Goal: Answer question/provide support: Share knowledge or assist other users

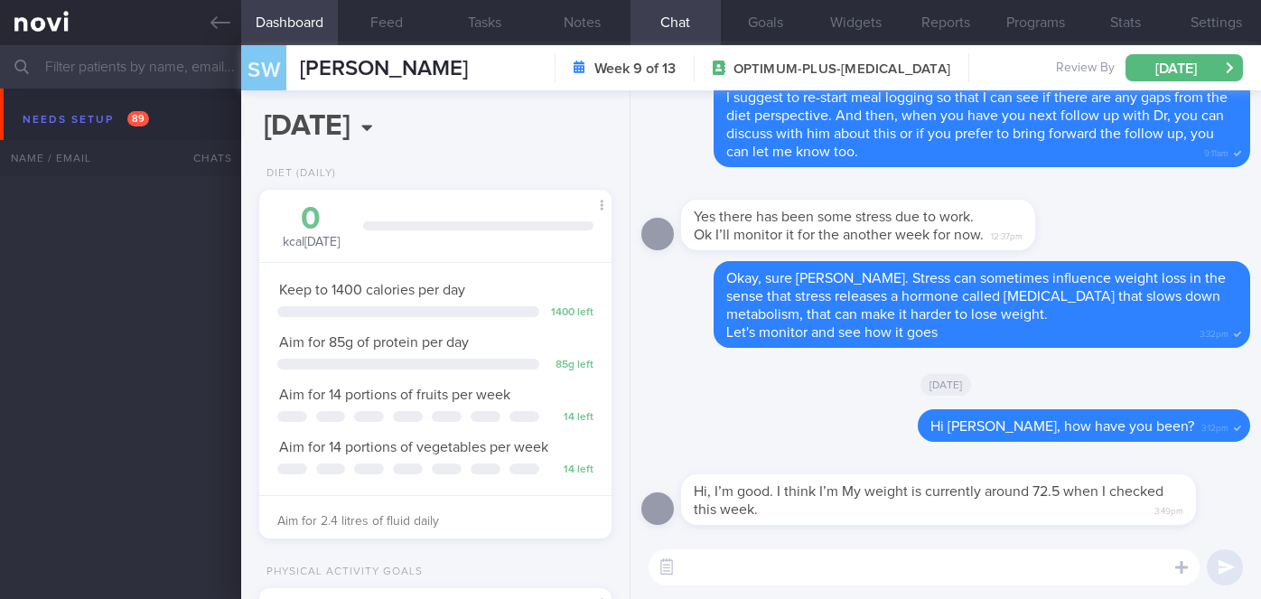
select select "8"
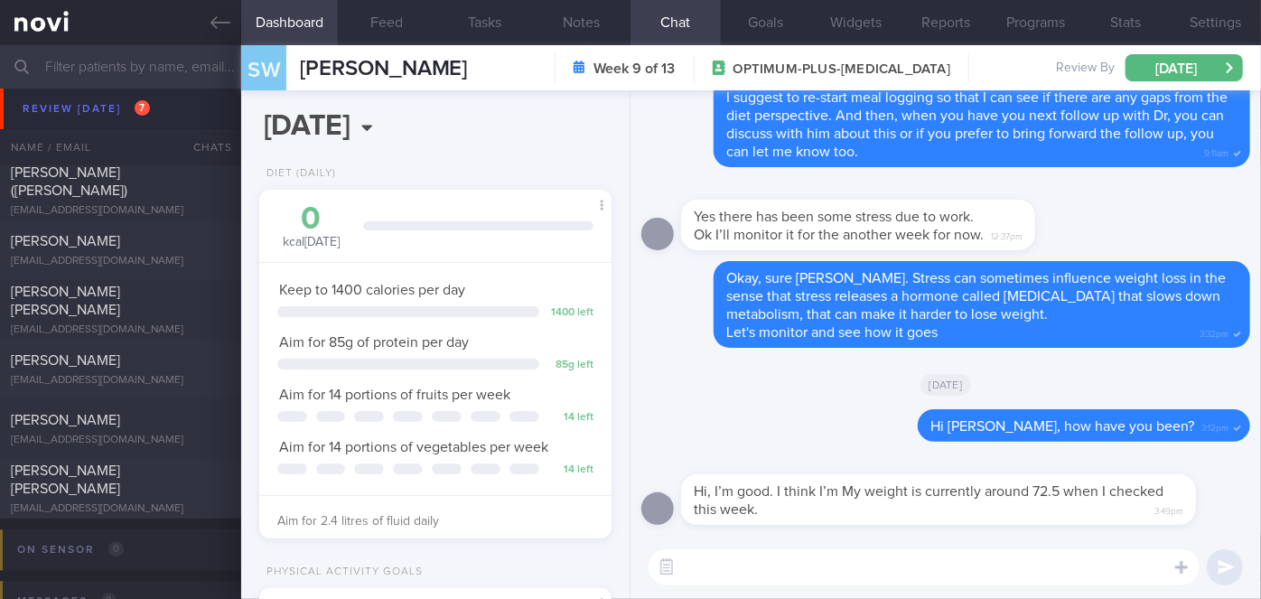
scroll to position [665, 0]
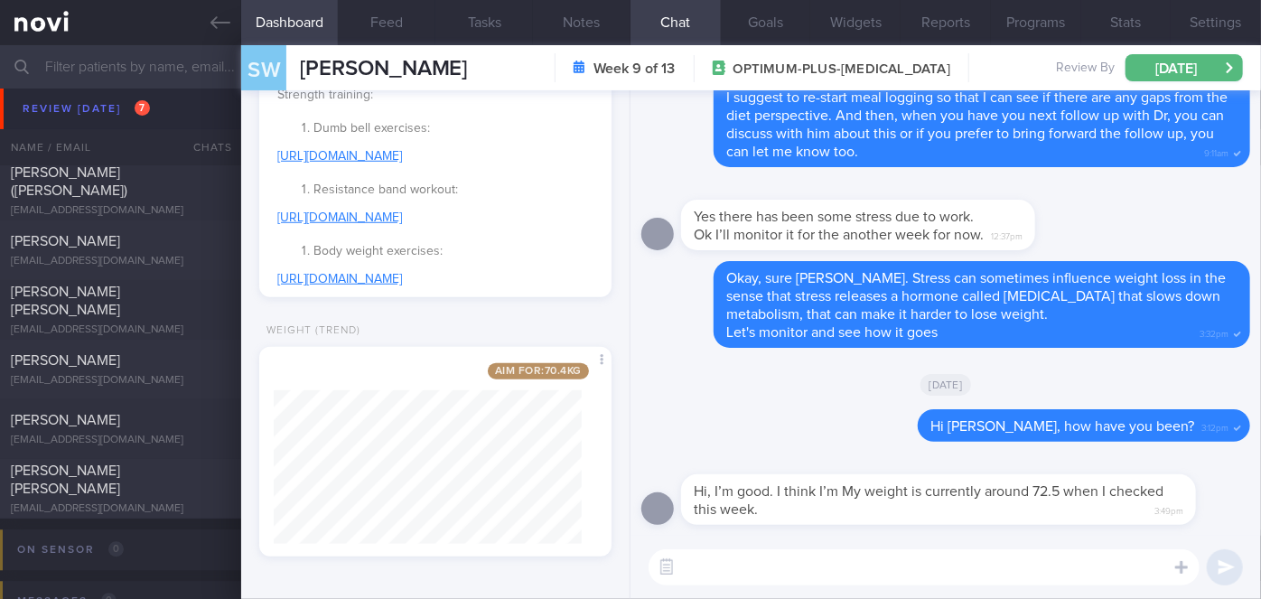
click at [776, 573] on textarea at bounding box center [924, 567] width 551 height 36
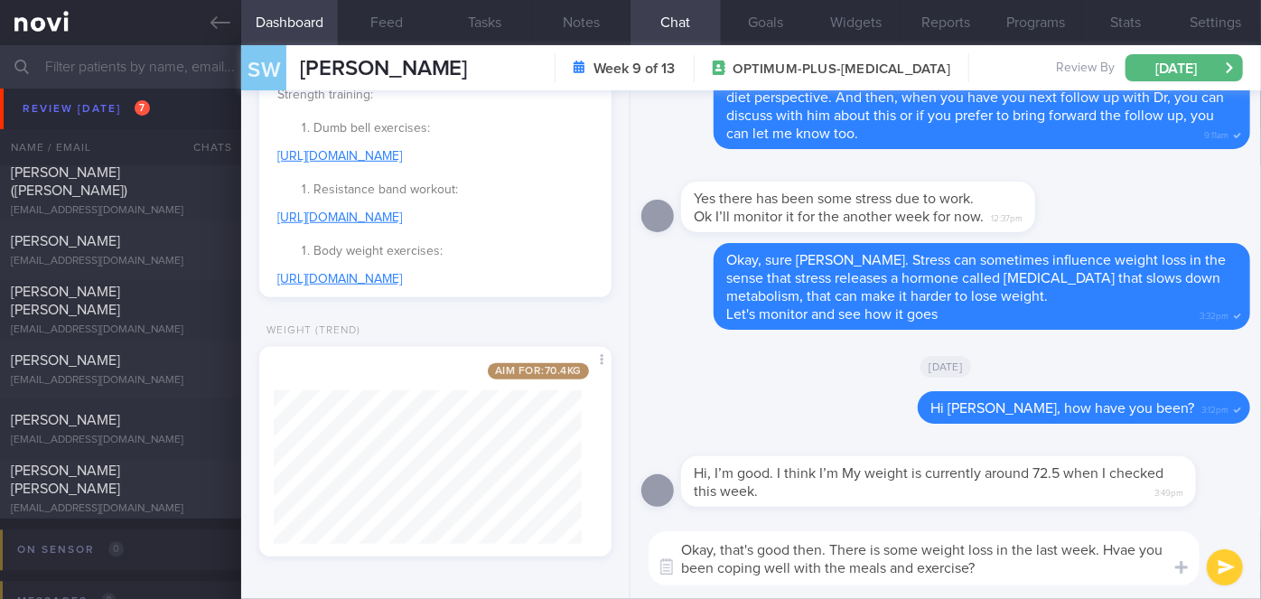
click at [1136, 549] on textarea "Okay, that's good then. There is some weight loss in the last week. Hvae you be…" at bounding box center [924, 558] width 551 height 54
type textarea "Okay, that's good then. There is some weight loss in the last week. Have you be…"
click at [1235, 559] on button "submit" at bounding box center [1225, 567] width 36 height 36
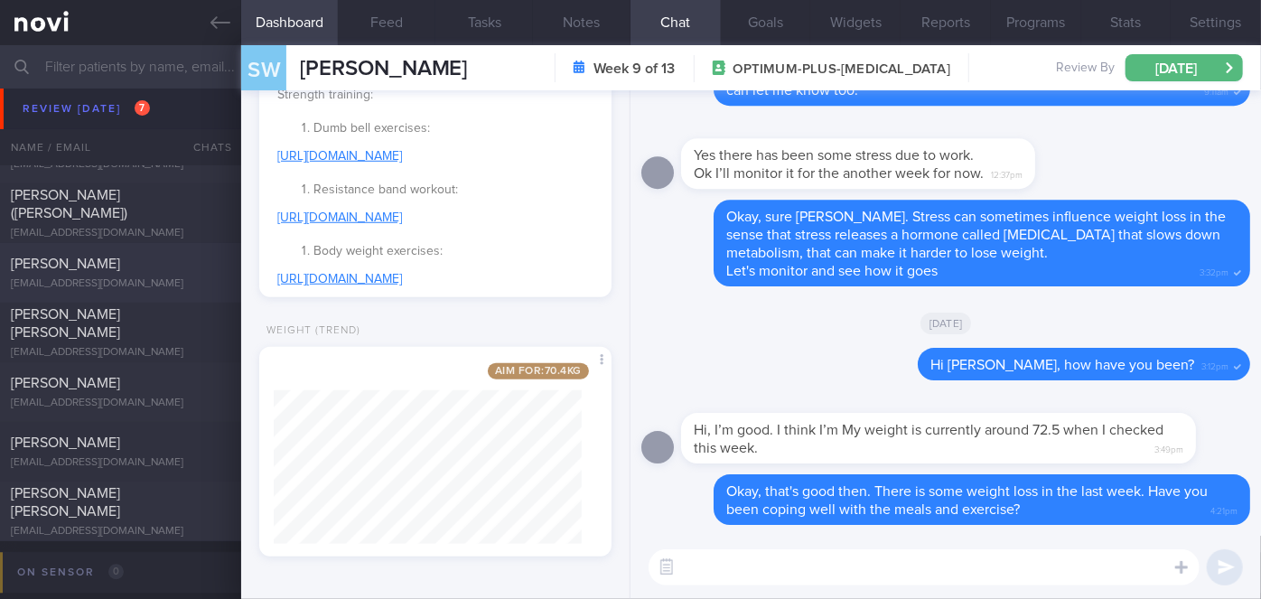
scroll to position [5448, 0]
click at [102, 263] on span "[PERSON_NAME]" at bounding box center [65, 262] width 109 height 14
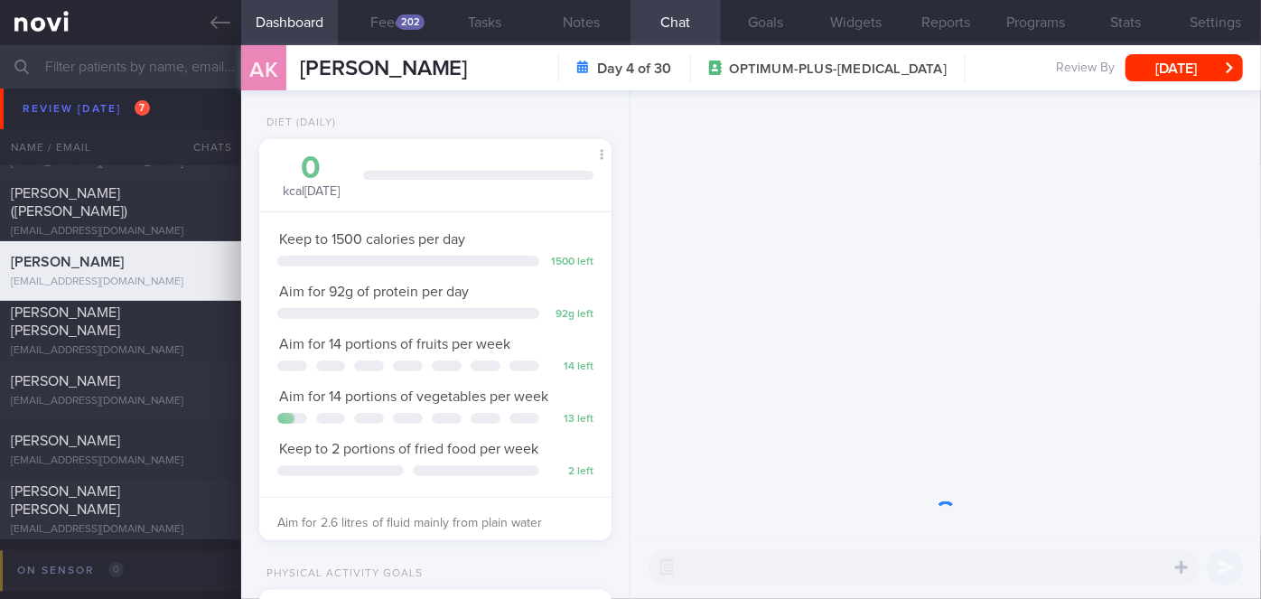
scroll to position [179, 308]
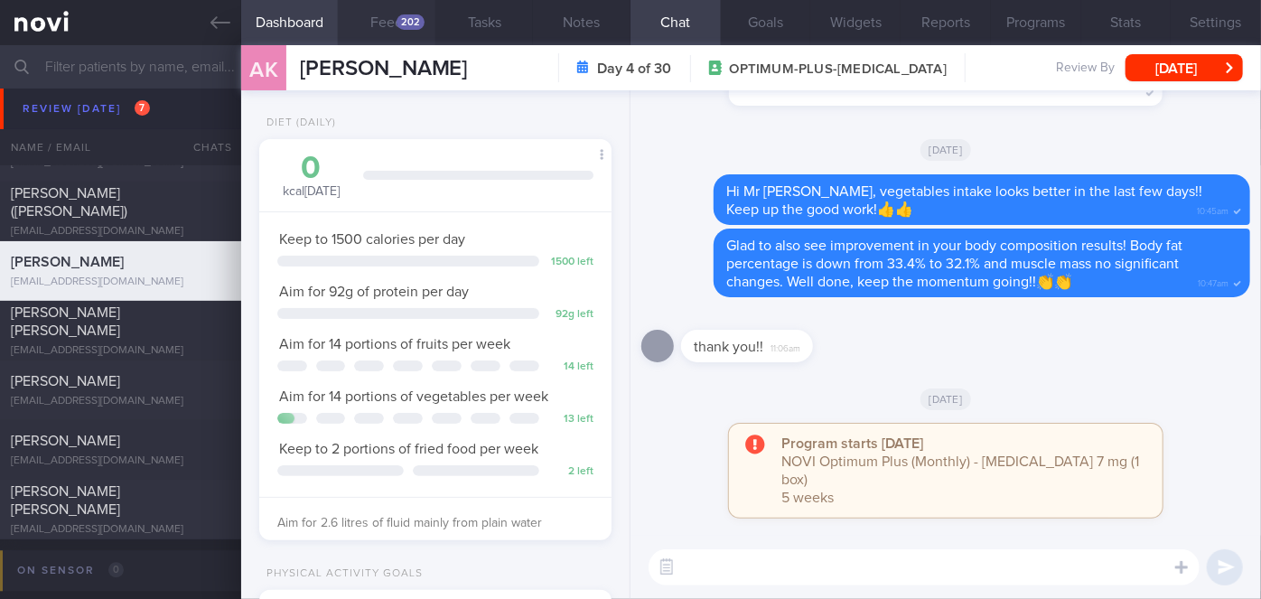
click at [421, 22] on div "202" at bounding box center [411, 21] width 28 height 15
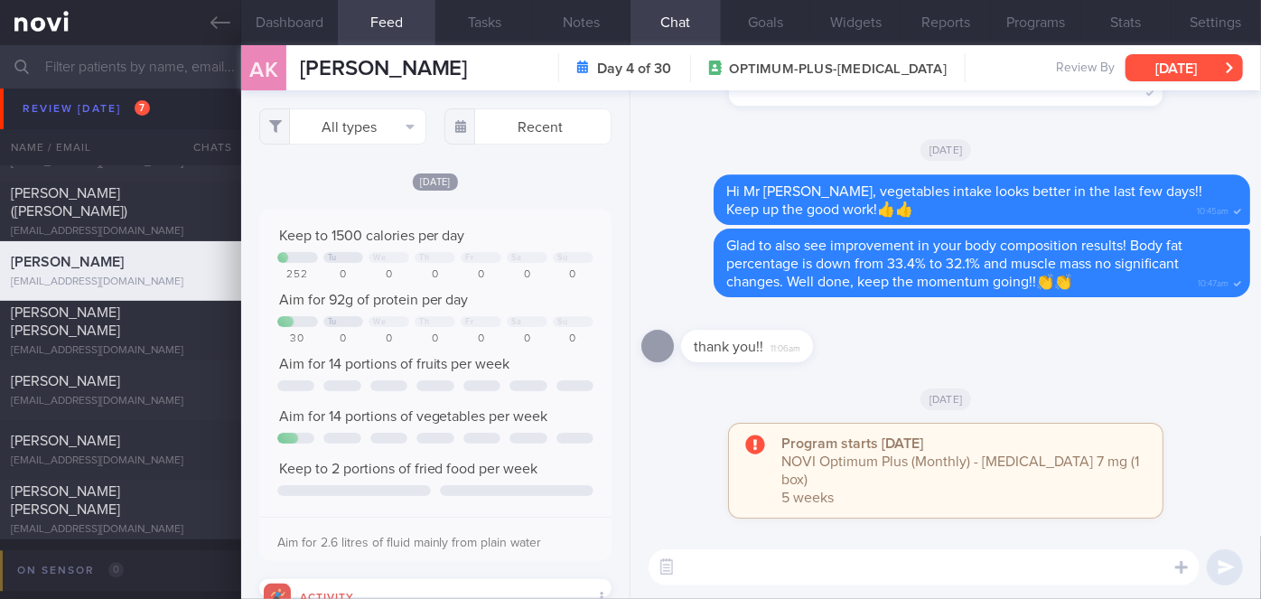
click at [1174, 61] on button "[DATE]" at bounding box center [1184, 67] width 117 height 27
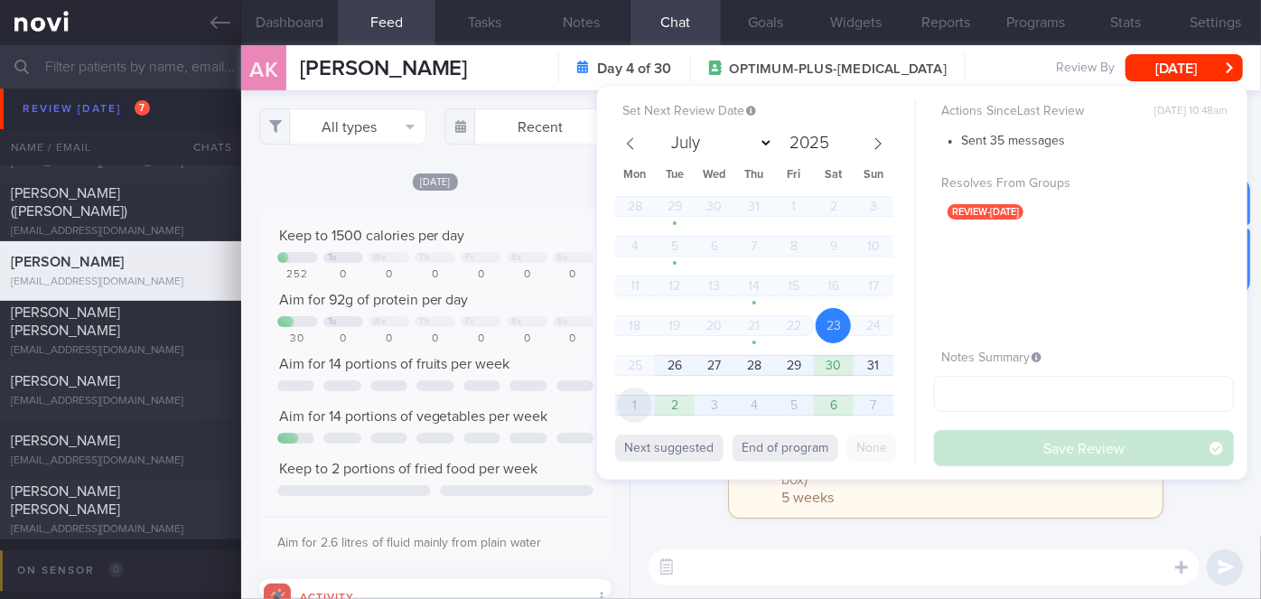
click at [646, 410] on span "1" at bounding box center [634, 405] width 35 height 35
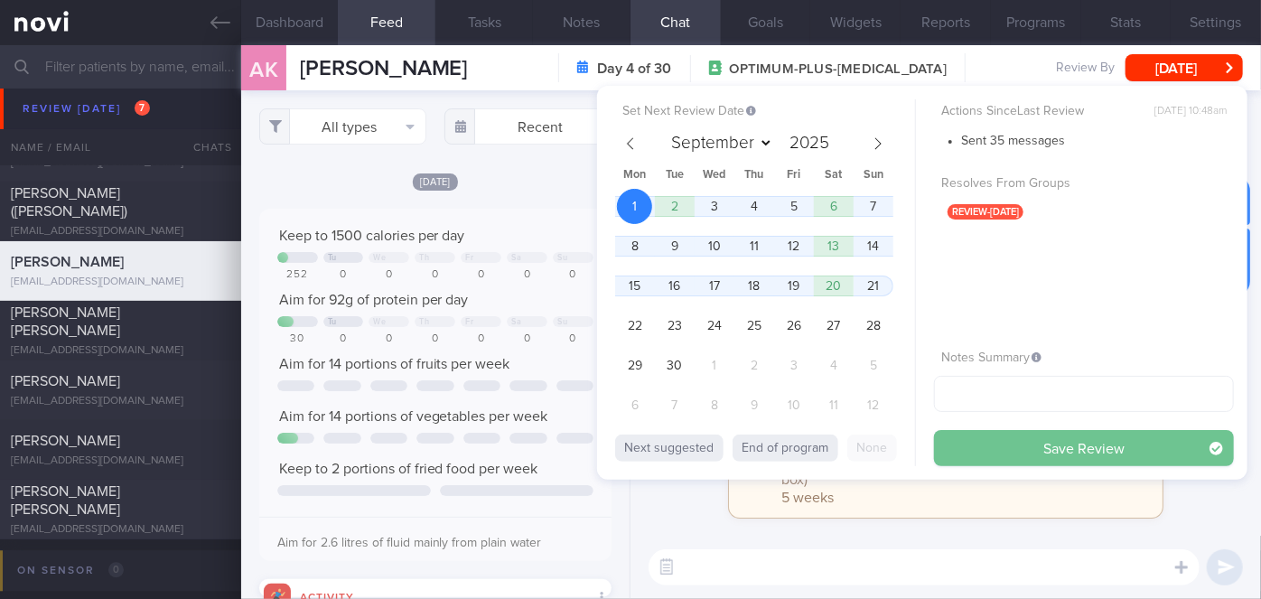
click at [1024, 444] on button "Save Review" at bounding box center [1084, 448] width 300 height 36
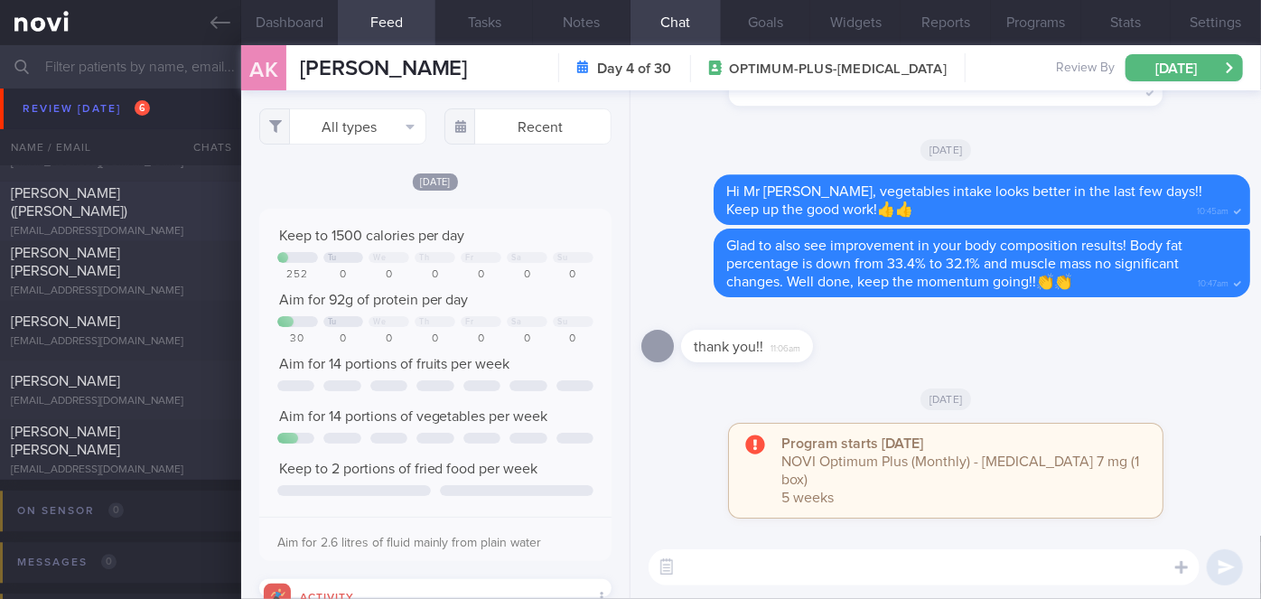
click at [191, 213] on div "[PERSON_NAME] ([PERSON_NAME]) [EMAIL_ADDRESS][DOMAIN_NAME]" at bounding box center [120, 211] width 241 height 54
select select "7"
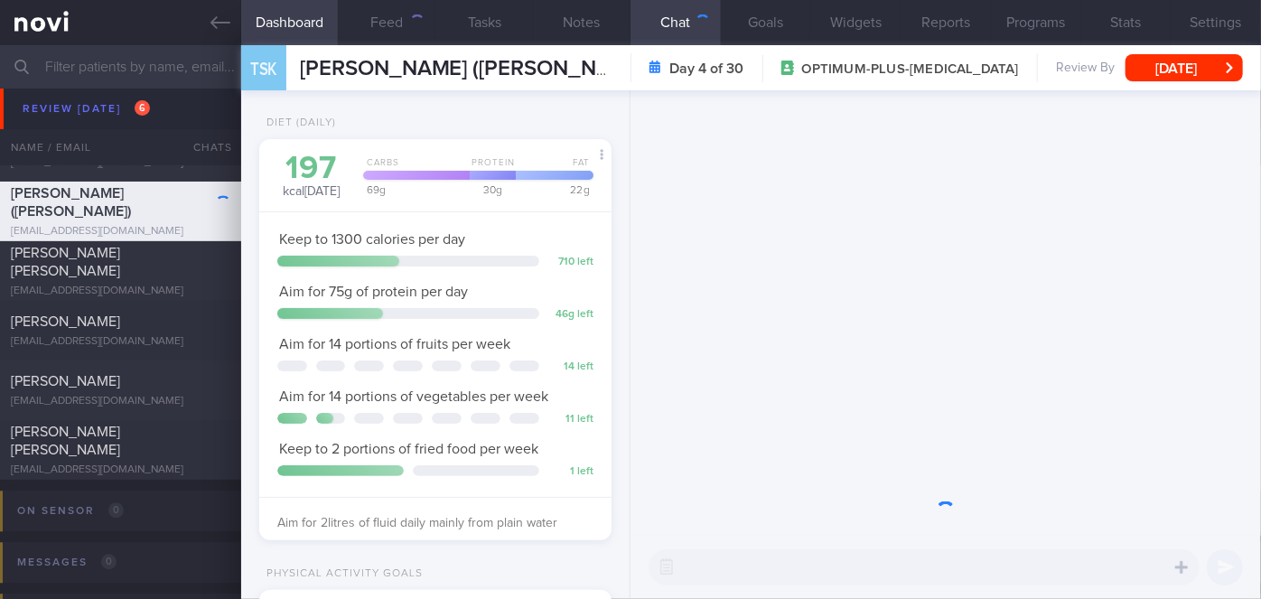
scroll to position [179, 308]
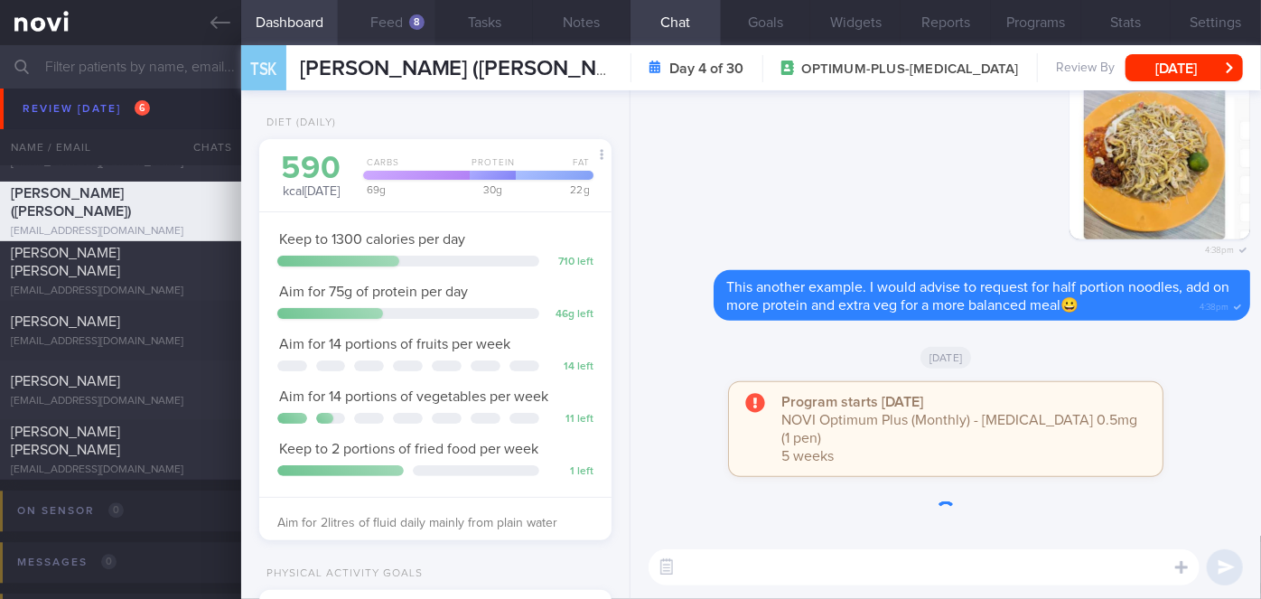
click at [419, 17] on div "8" at bounding box center [416, 21] width 15 height 15
select select "7"
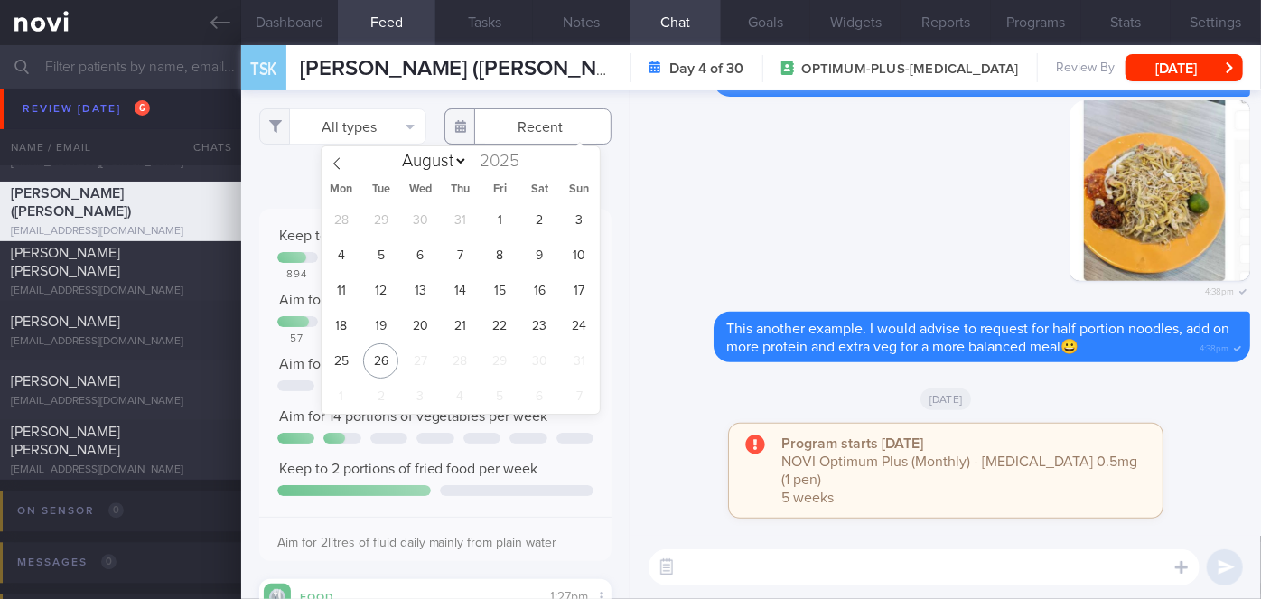
click at [518, 122] on input "text" at bounding box center [527, 126] width 167 height 36
click at [341, 345] on span "25" at bounding box center [340, 360] width 35 height 35
type input "[DATE]"
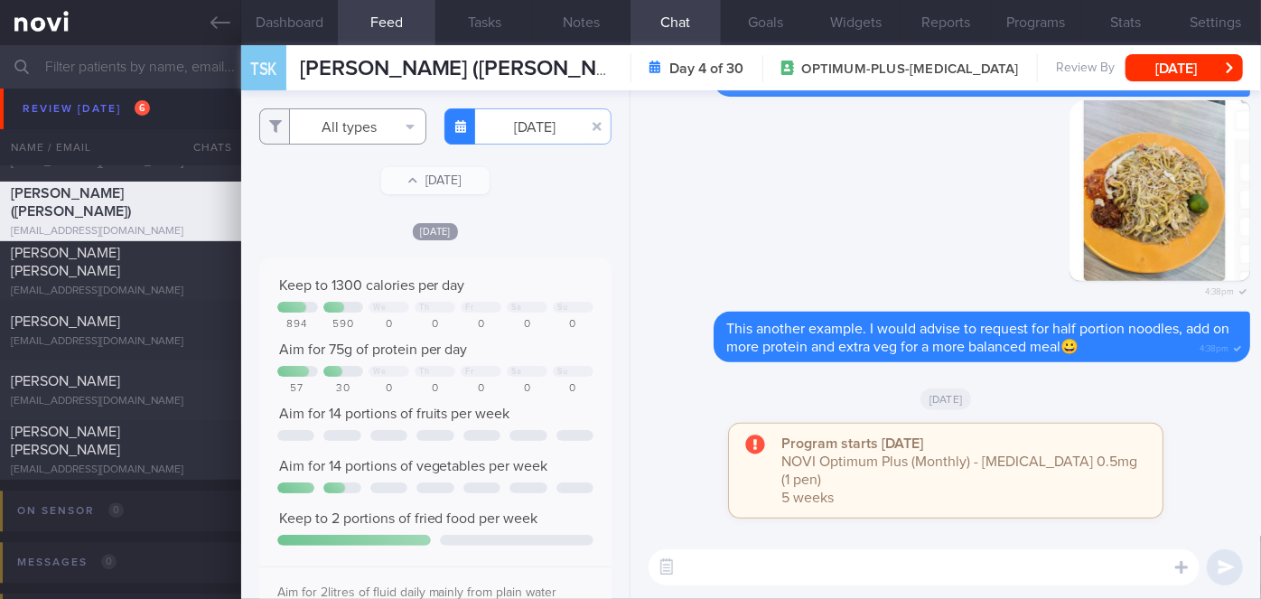
click at [337, 123] on button "All types" at bounding box center [342, 126] width 167 height 36
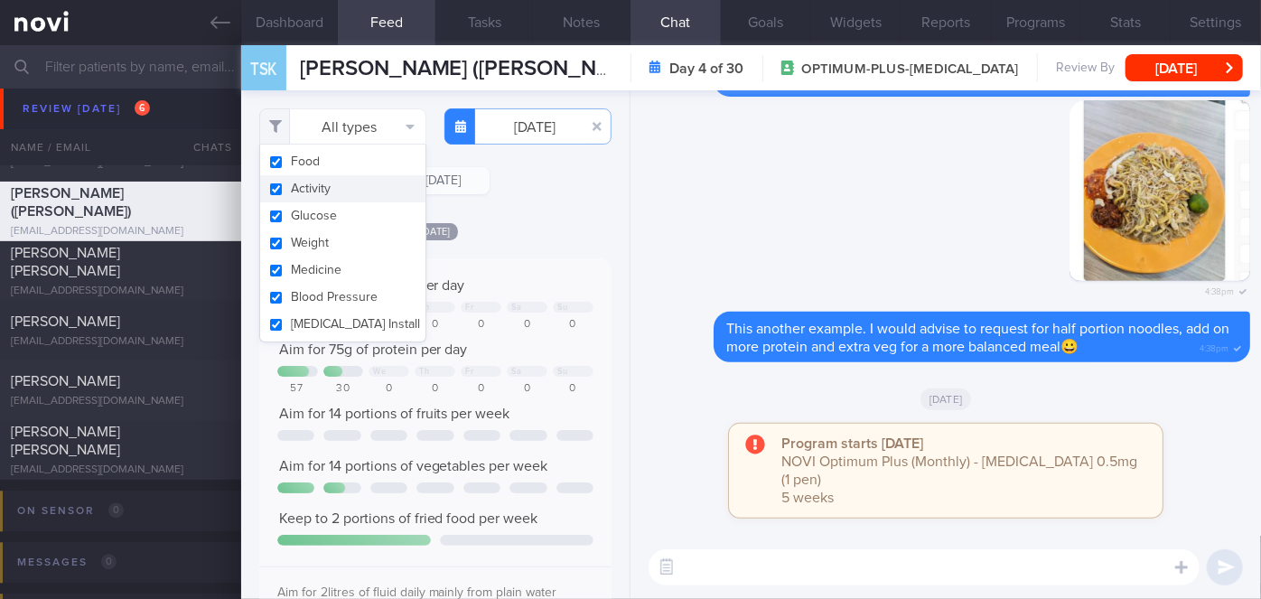
click at [319, 183] on button "Activity" at bounding box center [342, 188] width 165 height 27
checkbox input "false"
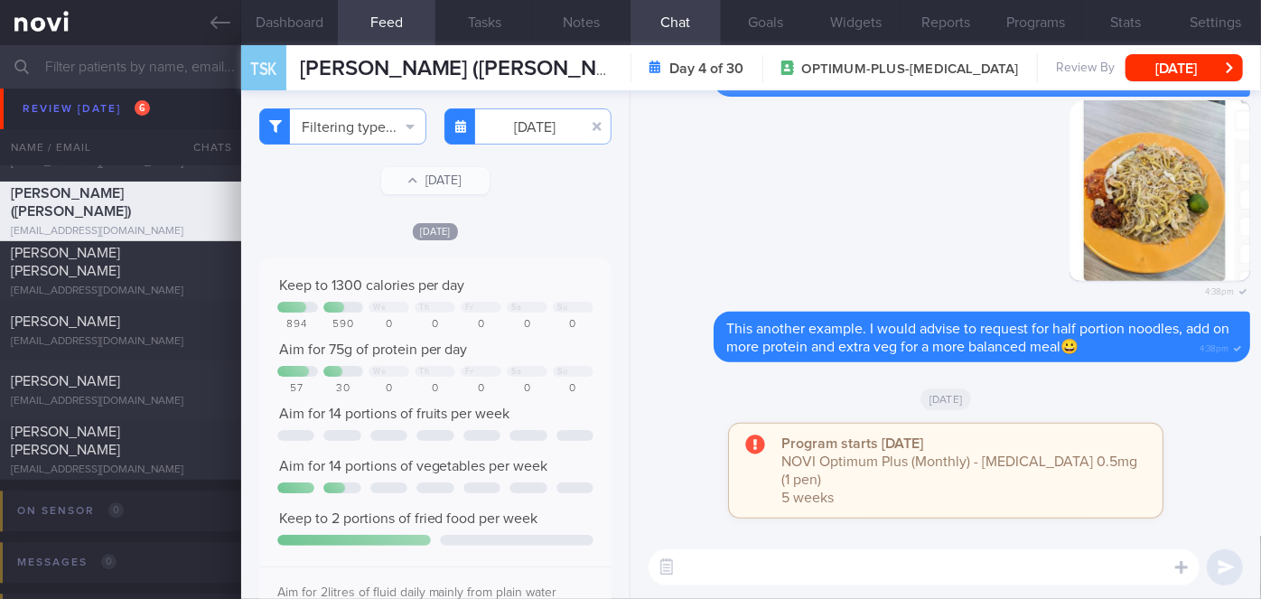
click at [510, 230] on div "[DATE]" at bounding box center [435, 230] width 352 height 19
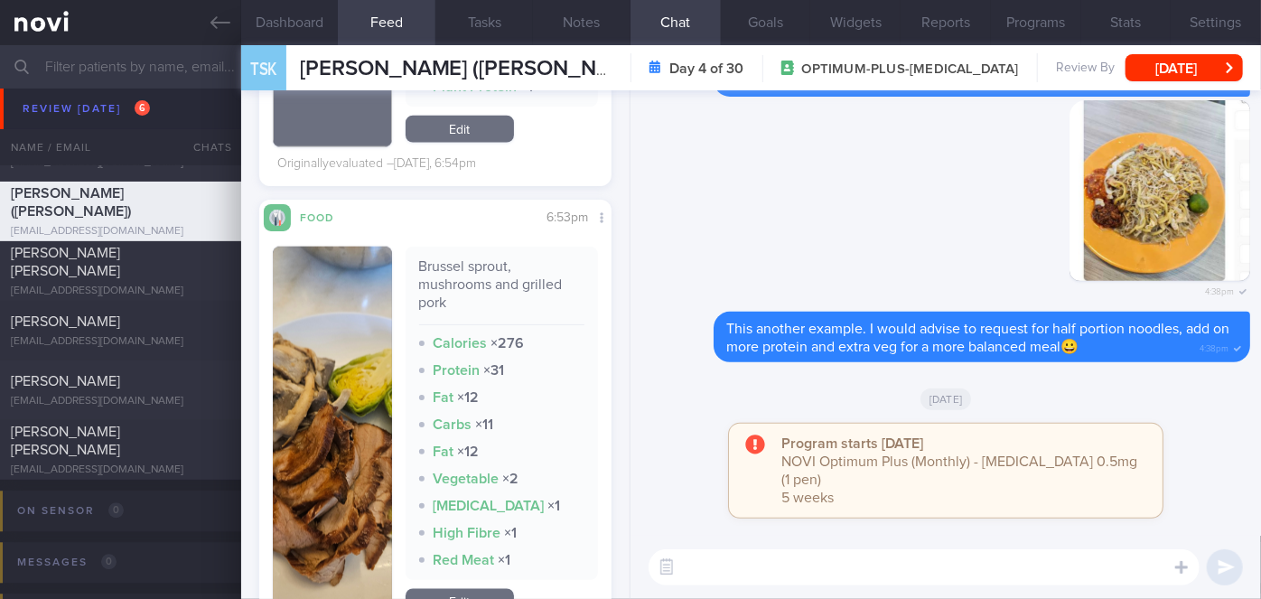
scroll to position [1274, 0]
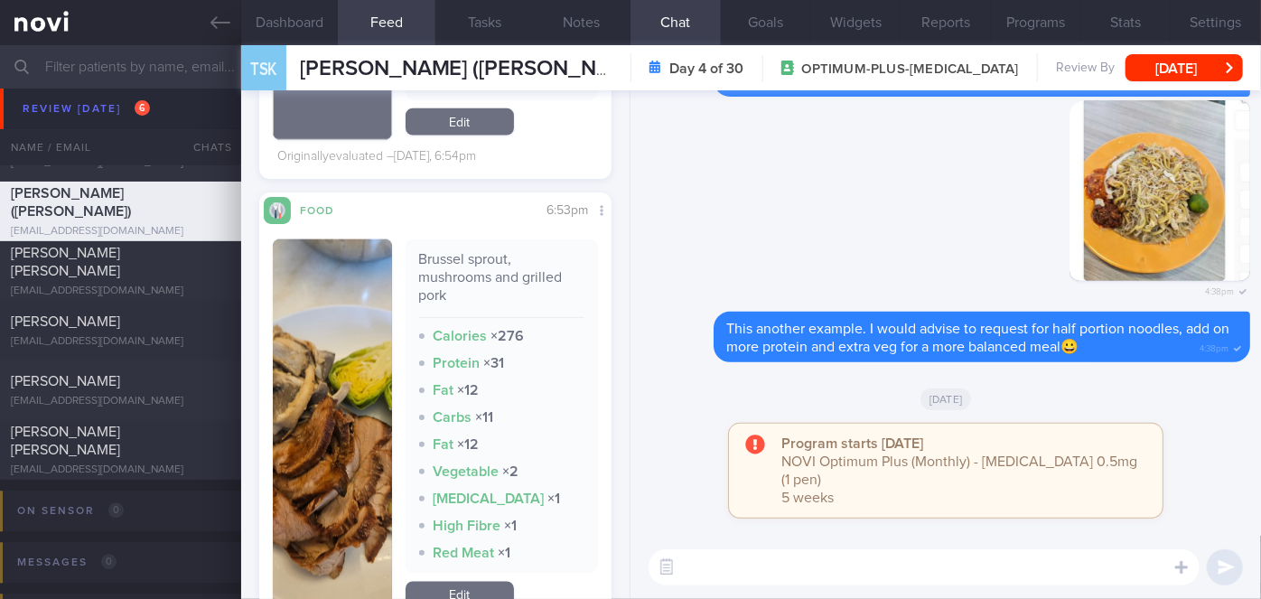
click at [380, 396] on button "button" at bounding box center [332, 426] width 119 height 374
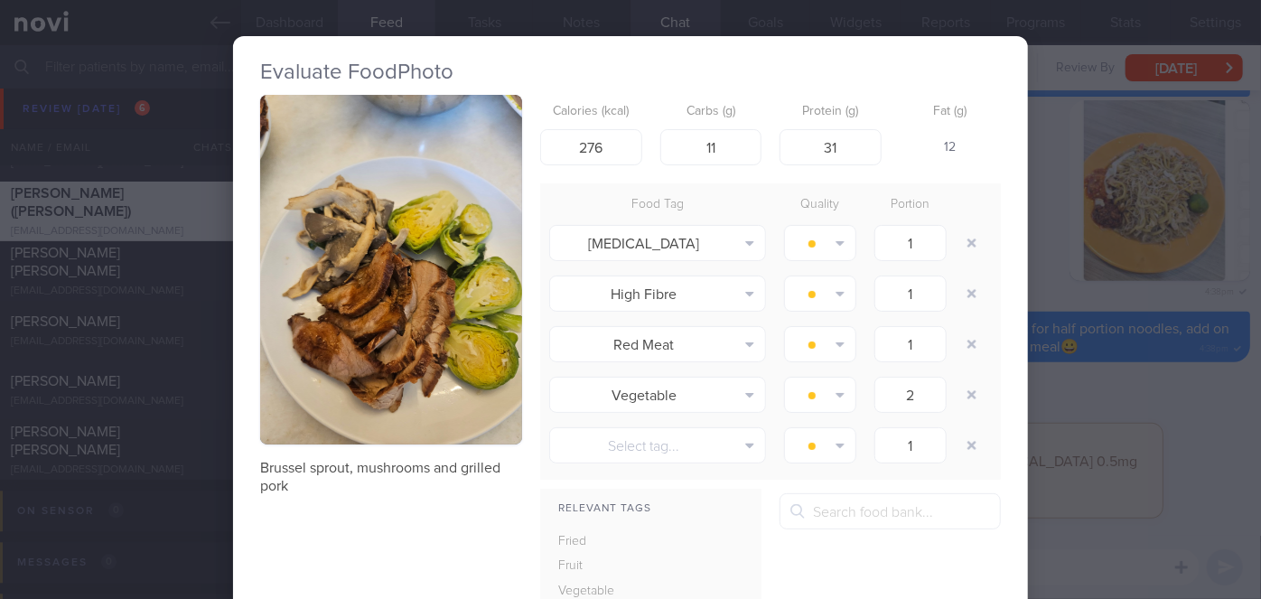
click at [1123, 439] on div "Evaluate Food Photo Brussel sprout, mushrooms and grilled pork Calories (kcal) …" at bounding box center [630, 299] width 1261 height 599
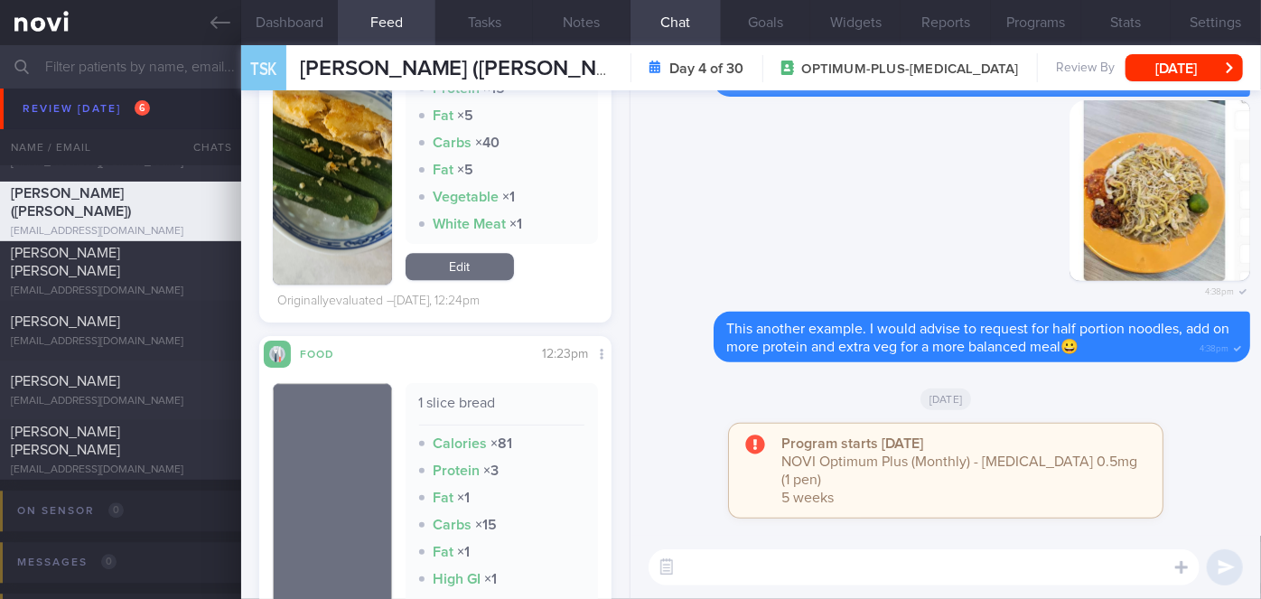
scroll to position [2168, 0]
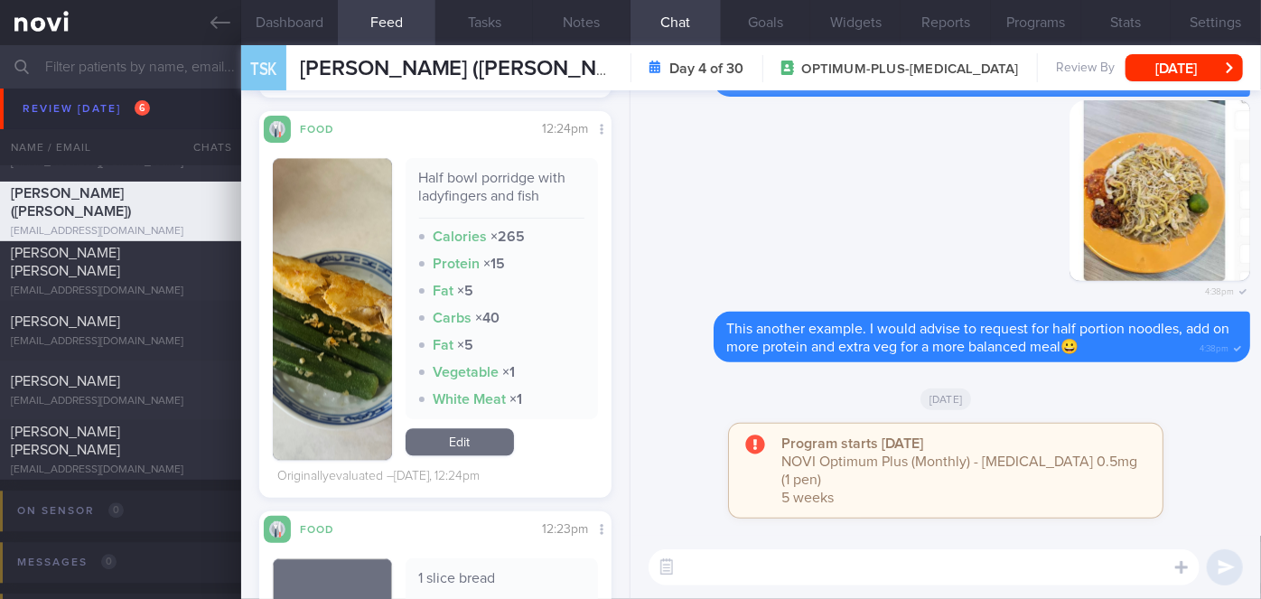
click at [318, 369] on button "button" at bounding box center [332, 309] width 119 height 302
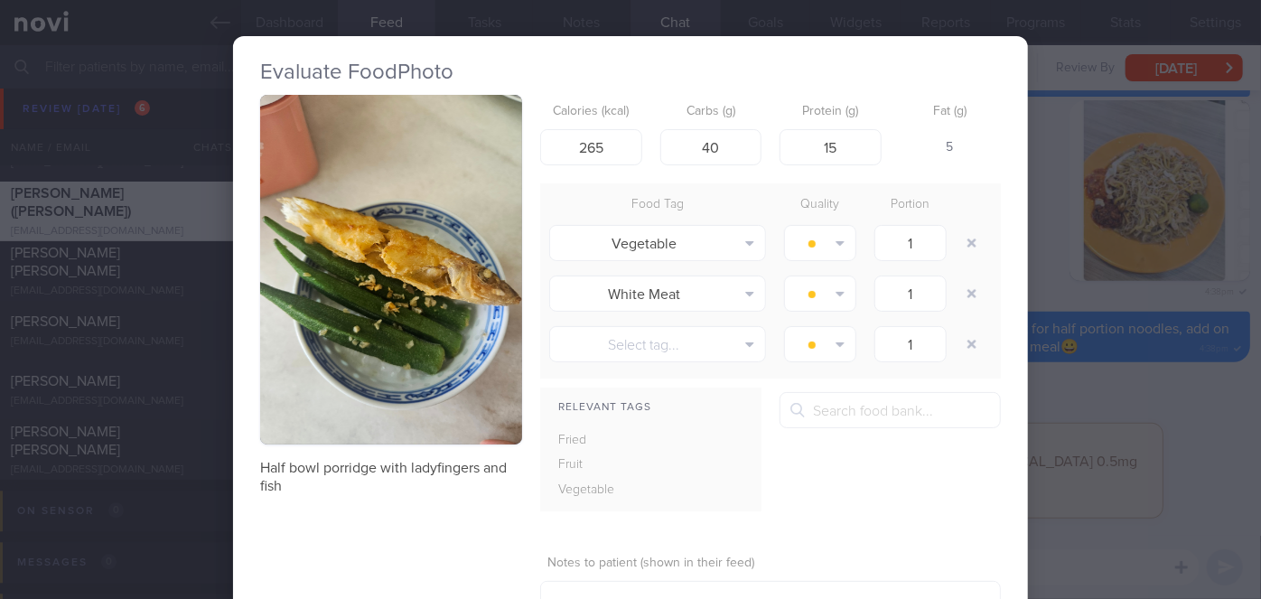
click at [1091, 405] on div "Evaluate Food Photo Half bowl porridge with ladyfingers and fish Calories (kcal…" at bounding box center [630, 299] width 1261 height 599
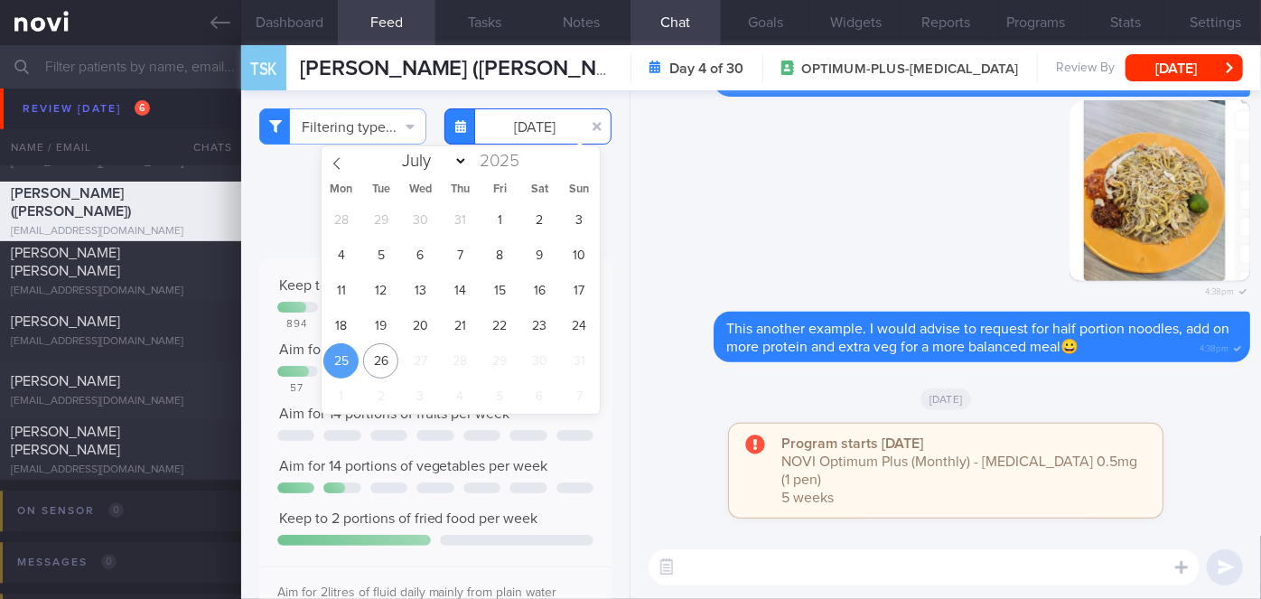
click at [518, 131] on input "[DATE]" at bounding box center [527, 126] width 167 height 36
click at [384, 349] on span "26" at bounding box center [380, 360] width 35 height 35
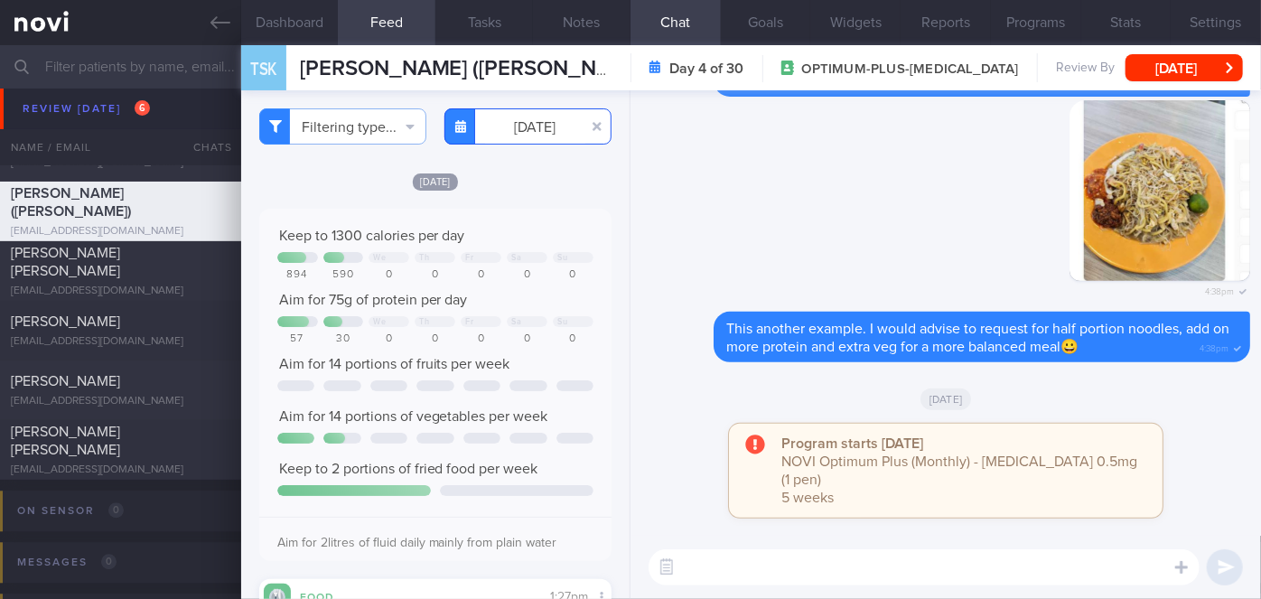
click at [525, 132] on input "[DATE]" at bounding box center [527, 126] width 167 height 36
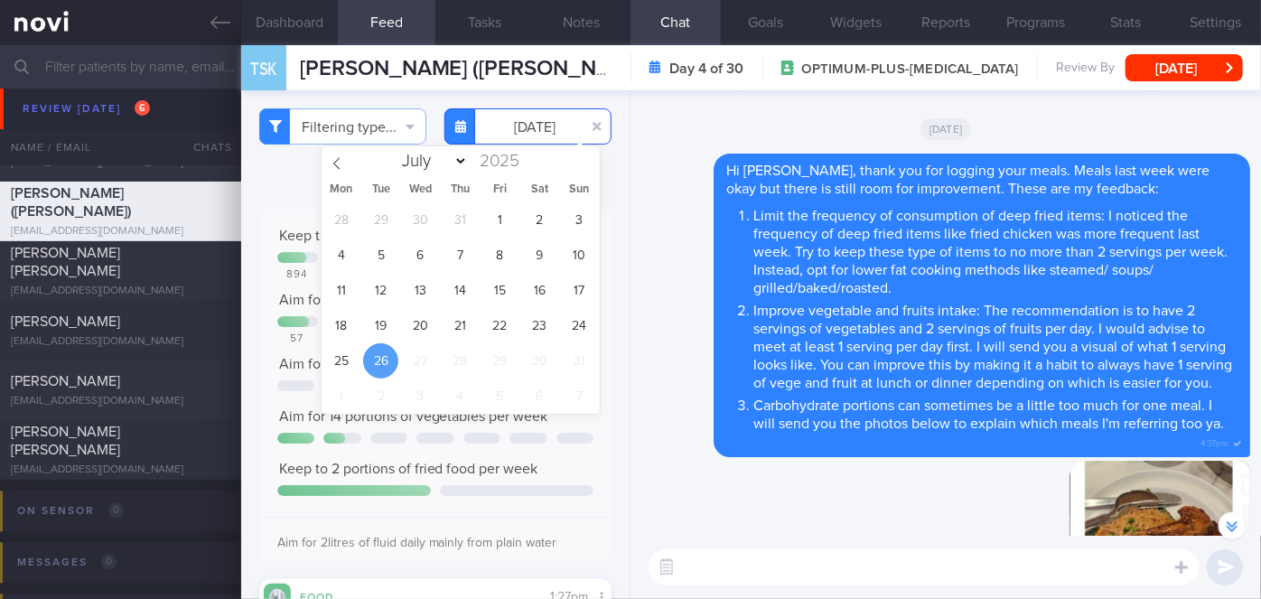
scroll to position [-679, 0]
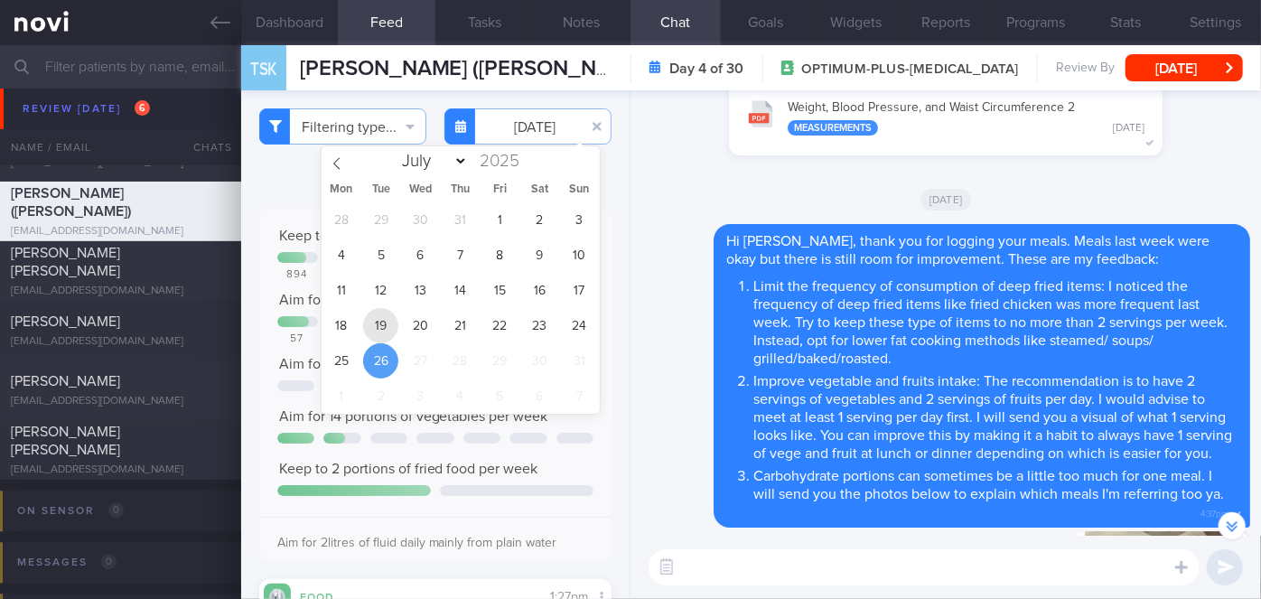
click at [388, 325] on span "19" at bounding box center [380, 325] width 35 height 35
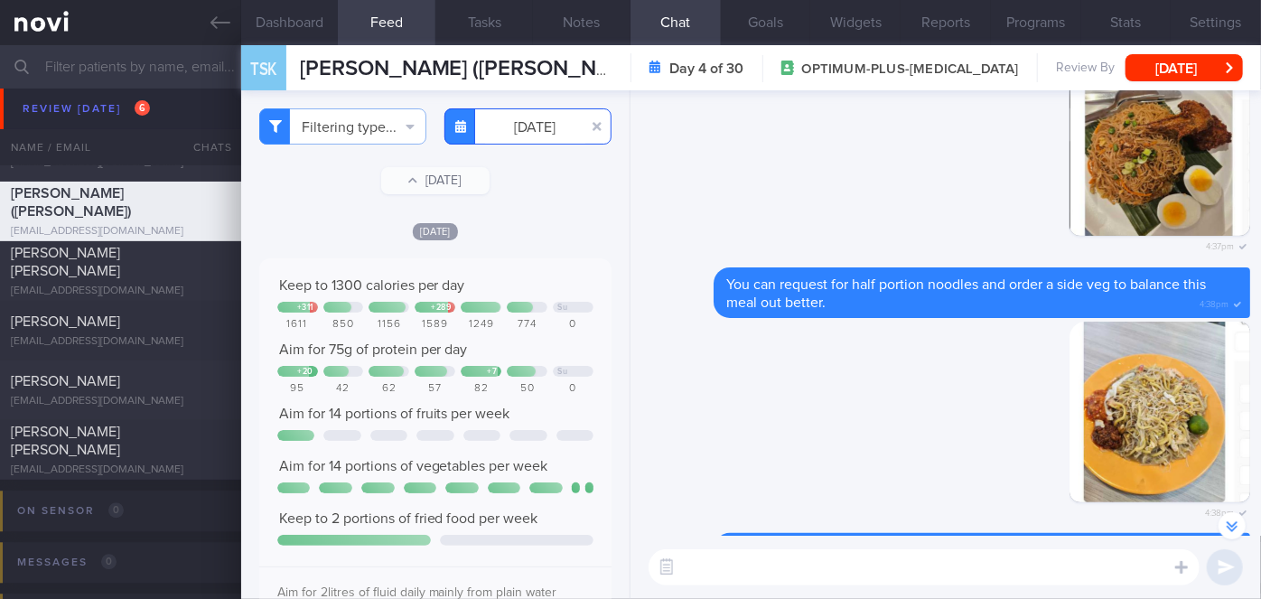
click at [516, 142] on input "[DATE]" at bounding box center [527, 126] width 167 height 36
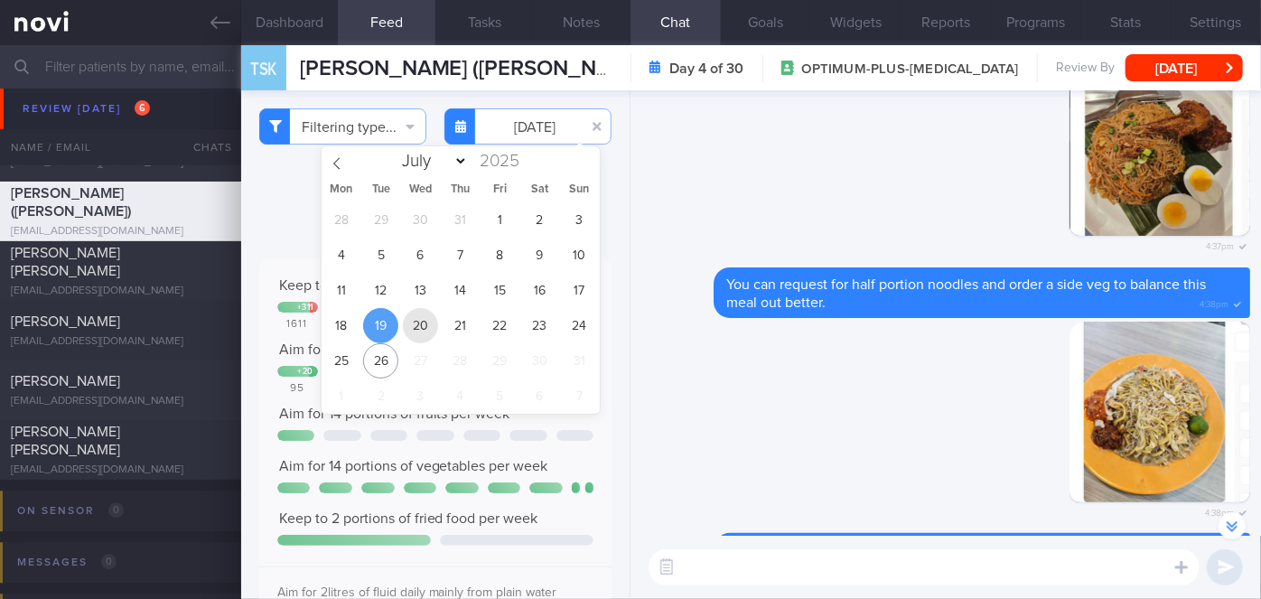
click at [425, 328] on span "20" at bounding box center [420, 325] width 35 height 35
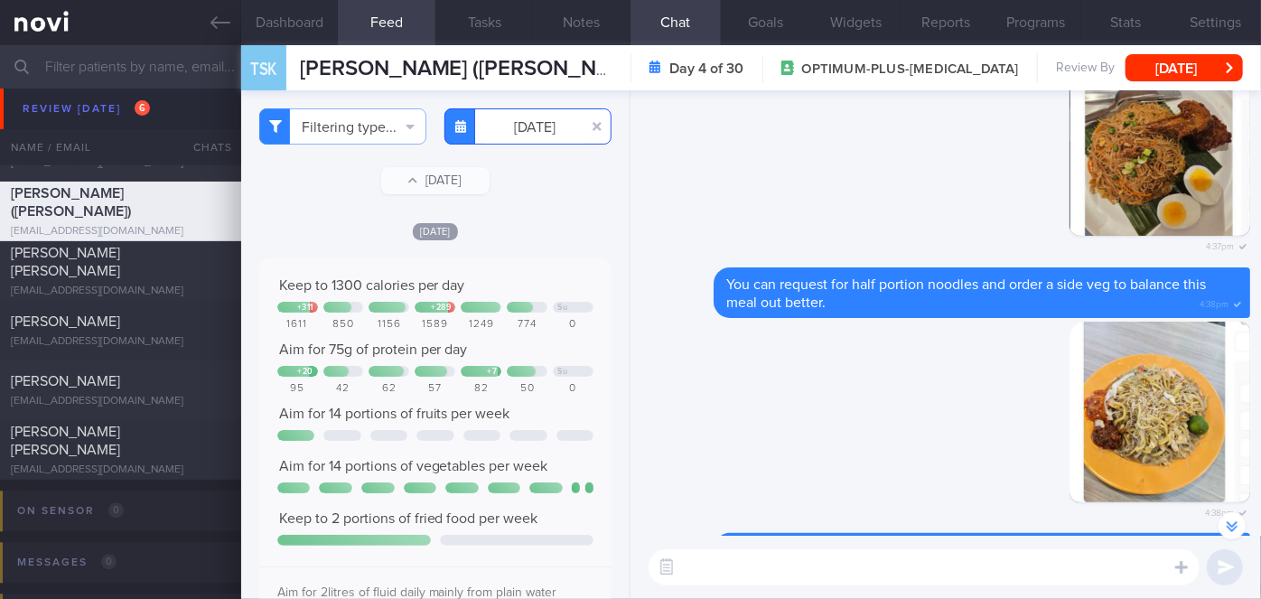
click at [537, 126] on input "[DATE]" at bounding box center [527, 126] width 167 height 36
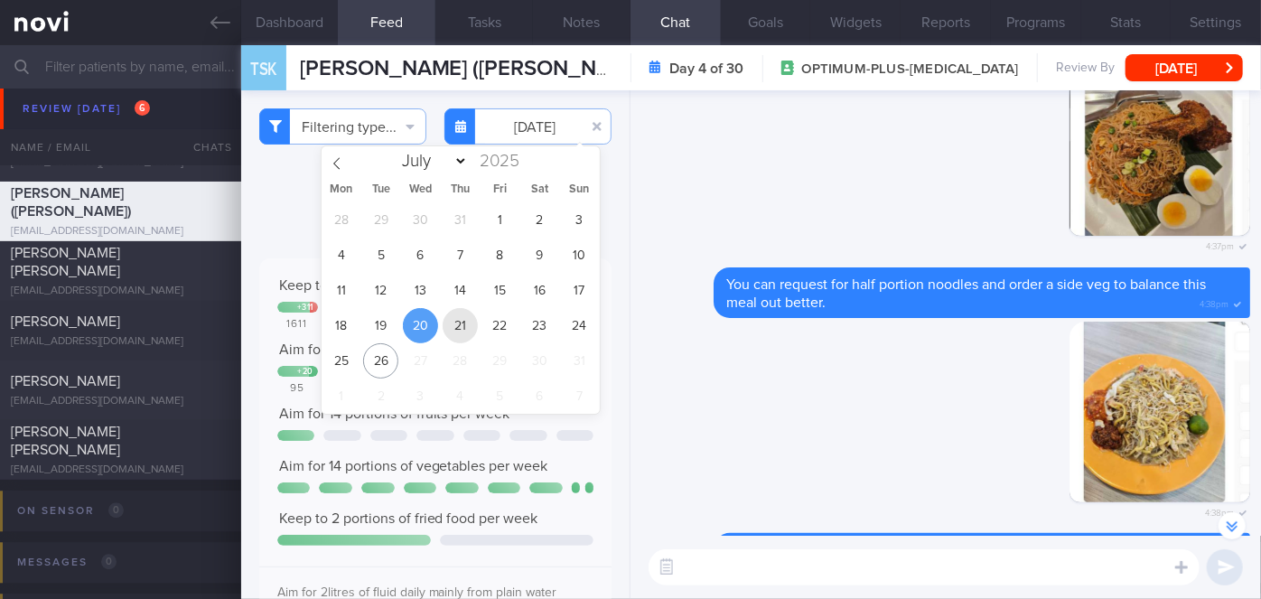
click at [459, 334] on span "21" at bounding box center [460, 325] width 35 height 35
type input "[DATE]"
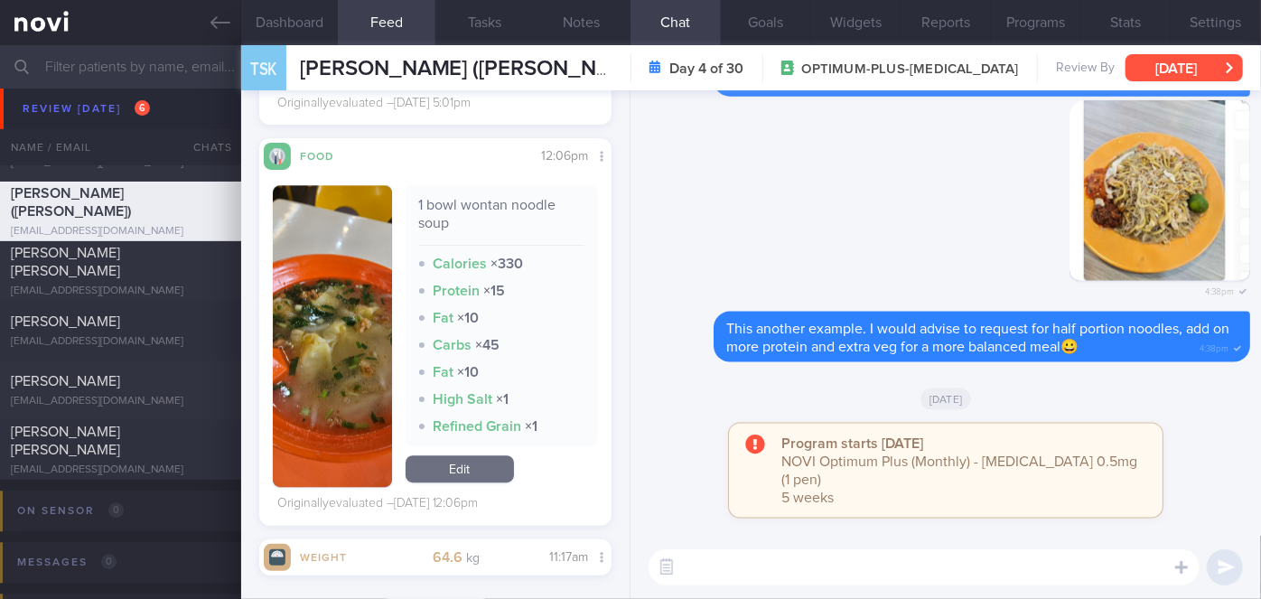
click at [1180, 72] on button "[DATE]" at bounding box center [1184, 67] width 117 height 27
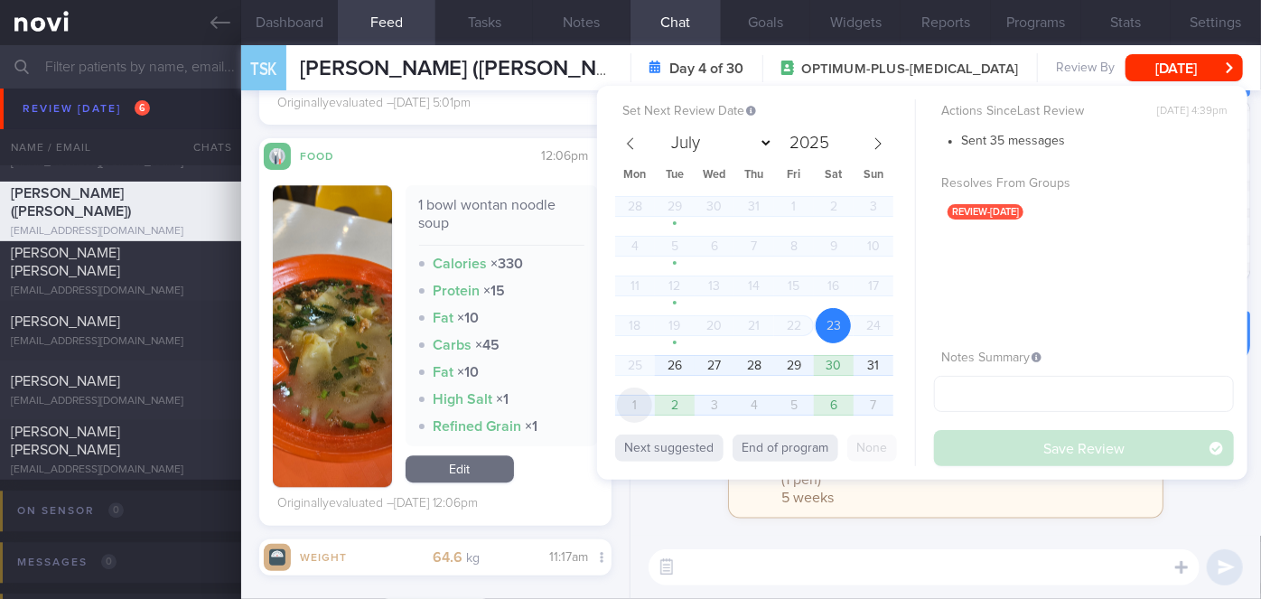
click at [640, 395] on span "1" at bounding box center [634, 405] width 35 height 35
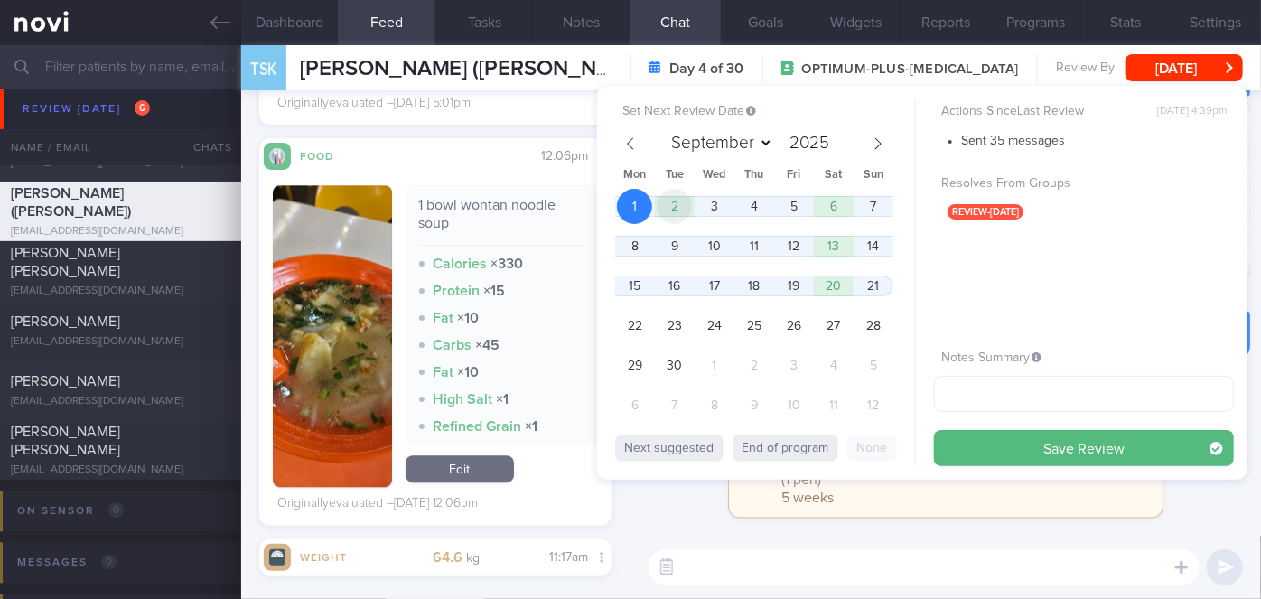
click at [672, 205] on span "2" at bounding box center [674, 206] width 35 height 35
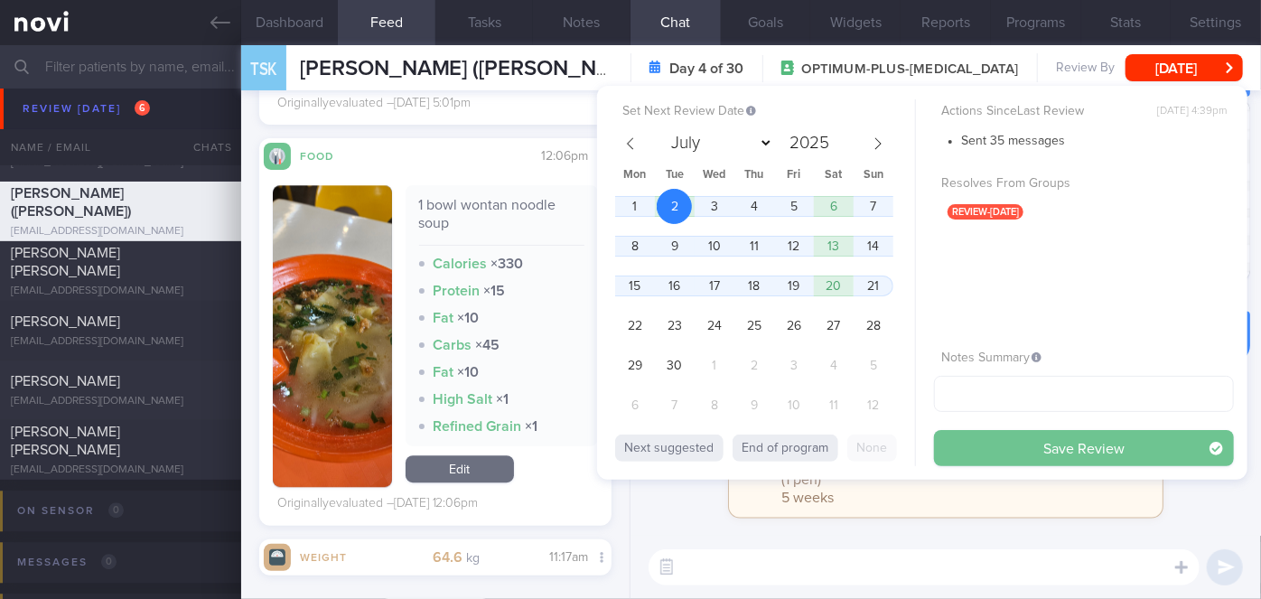
click at [960, 448] on button "Save Review" at bounding box center [1084, 448] width 300 height 36
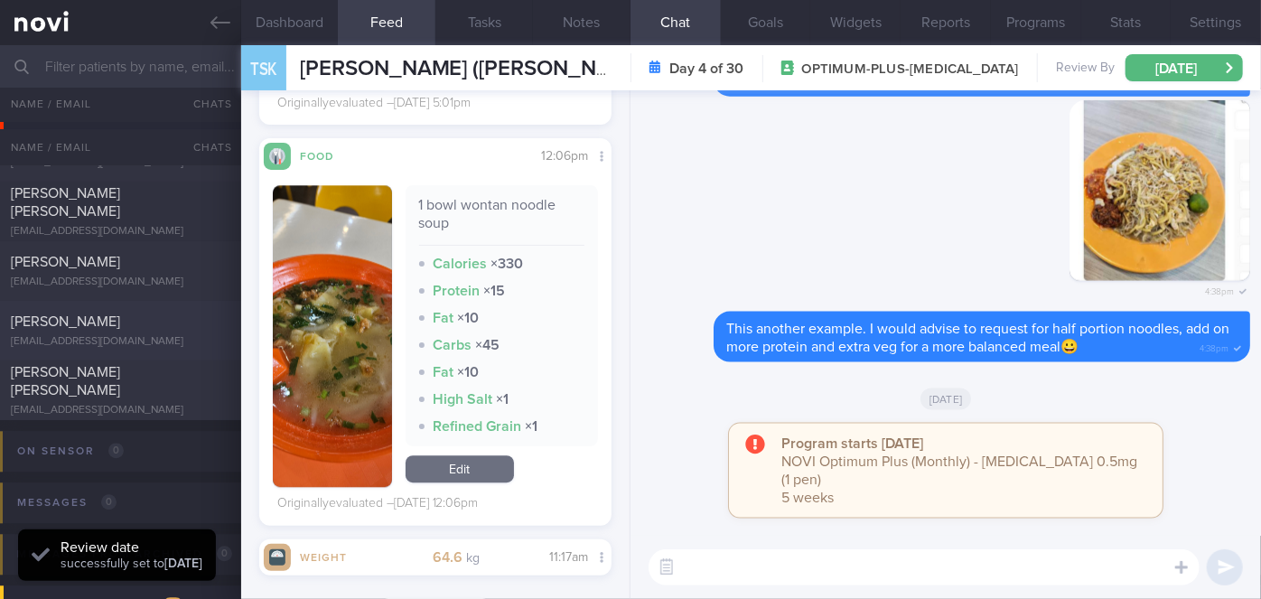
scroll to position [5353, 0]
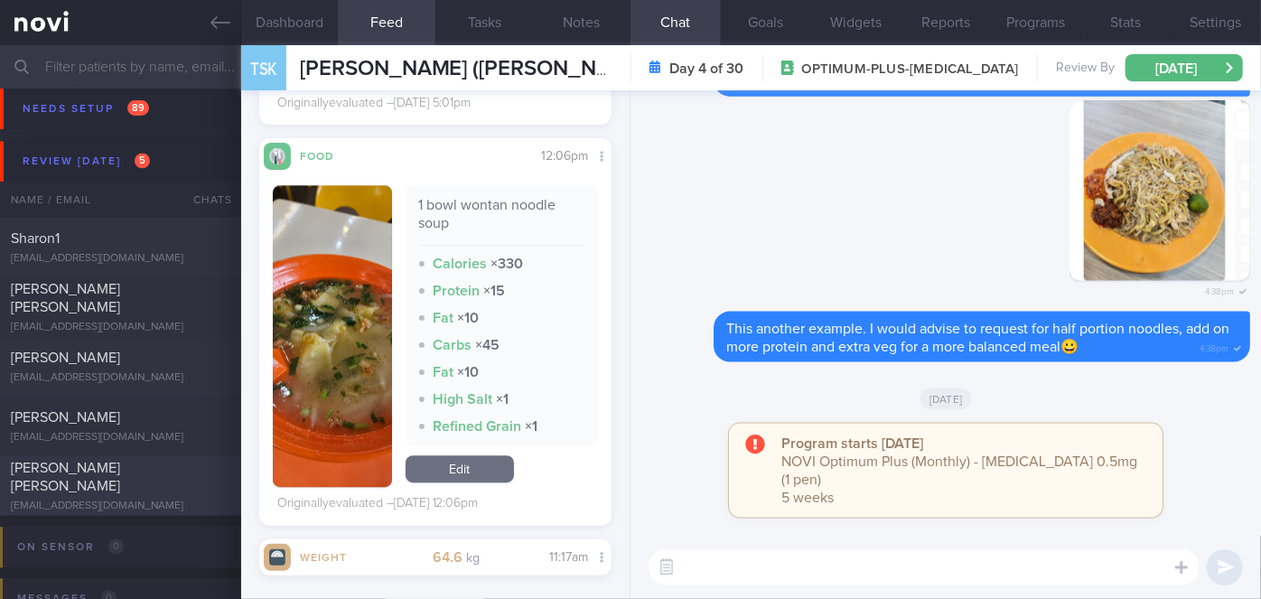
click at [156, 477] on div "[PERSON_NAME] [PERSON_NAME]" at bounding box center [118, 477] width 215 height 36
select select "7"
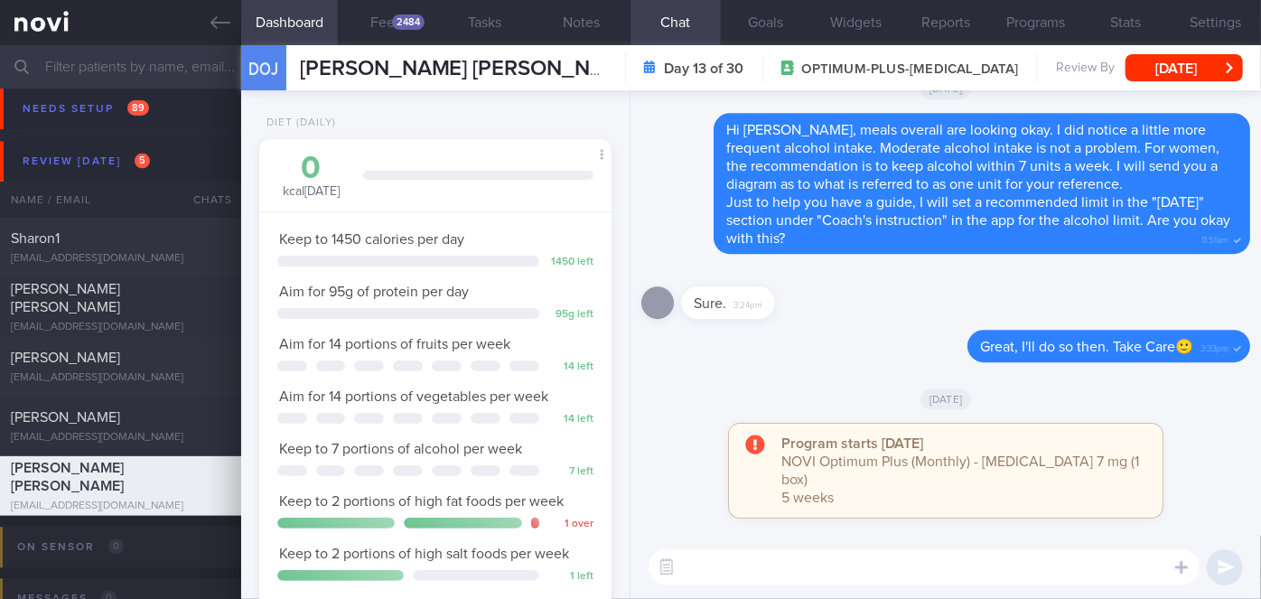
scroll to position [179, 308]
click at [413, 29] on div "2484" at bounding box center [408, 21] width 33 height 15
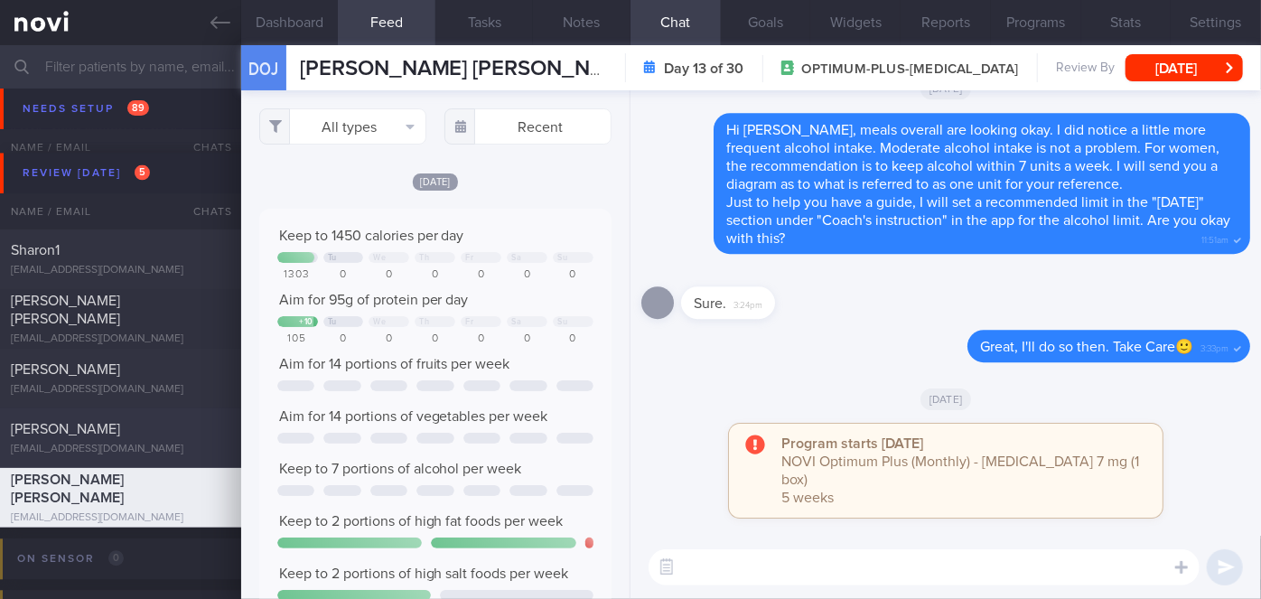
scroll to position [5338, 0]
